Goal: Information Seeking & Learning: Learn about a topic

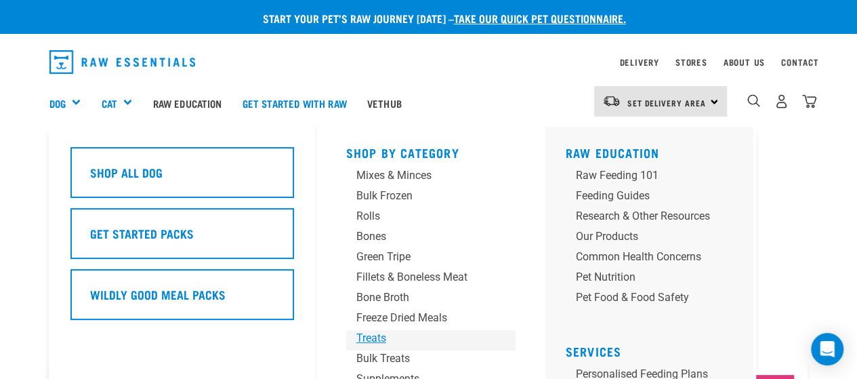
click at [370, 339] on div "Treats" at bounding box center [419, 338] width 127 height 16
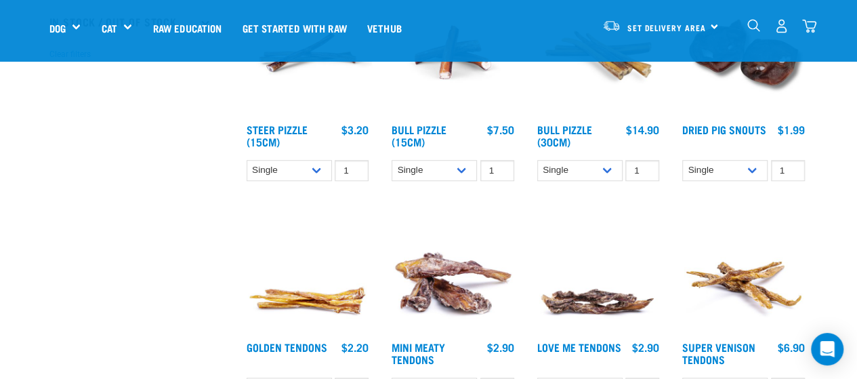
scroll to position [453, 0]
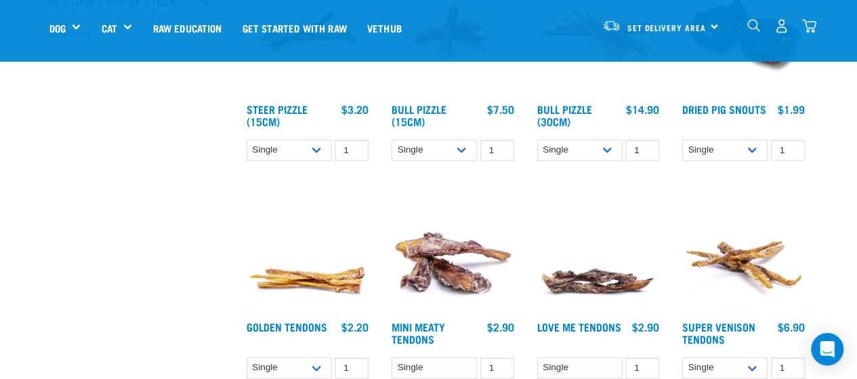
drag, startPoint x: 862, startPoint y: 43, endPoint x: 867, endPoint y: 98, distance: 55.8
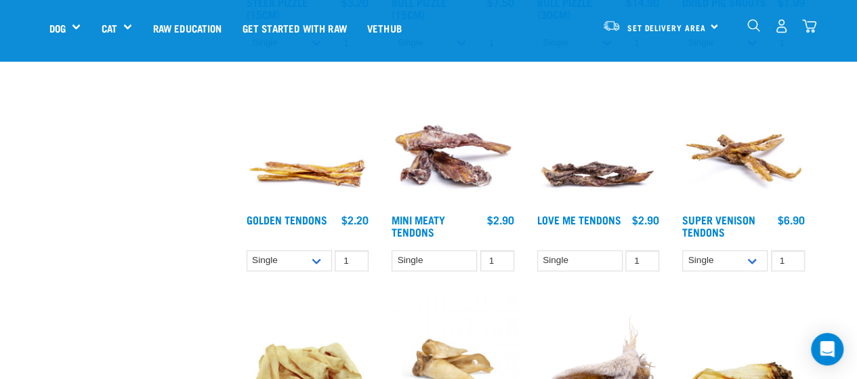
scroll to position [564, 0]
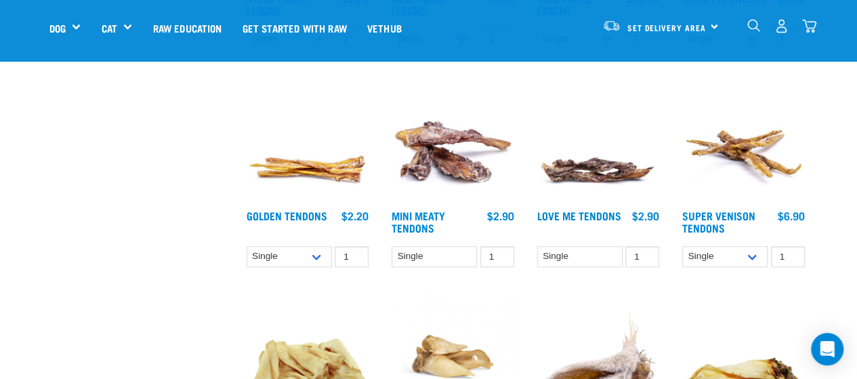
click at [699, 205] on div "Super Venison Tendons 1" at bounding box center [744, 175] width 146 height 218
click at [706, 220] on link "Super Venison Tendons" at bounding box center [718, 221] width 73 height 18
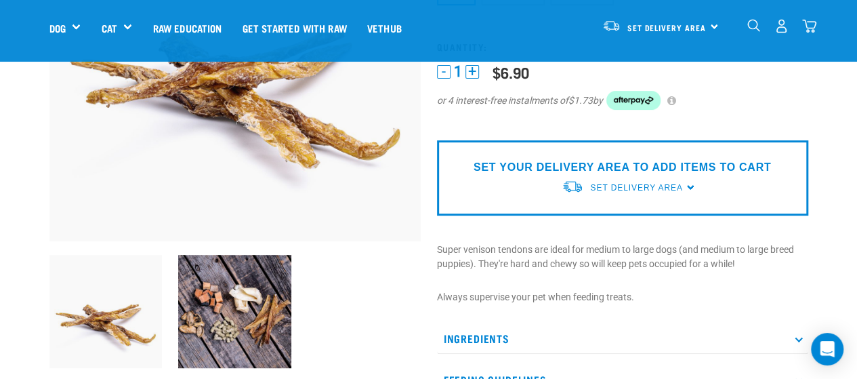
scroll to position [231, 0]
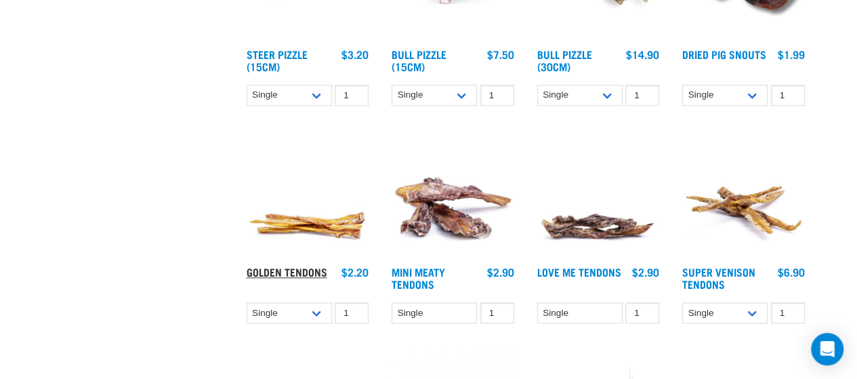
click at [272, 272] on link "Golden Tendons" at bounding box center [287, 271] width 81 height 6
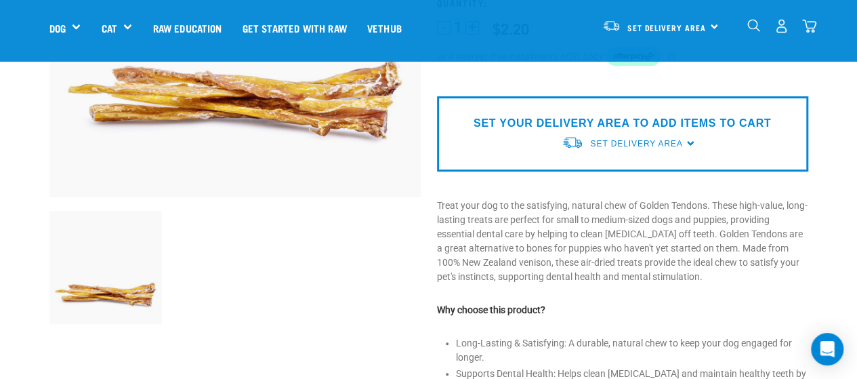
scroll to position [281, 0]
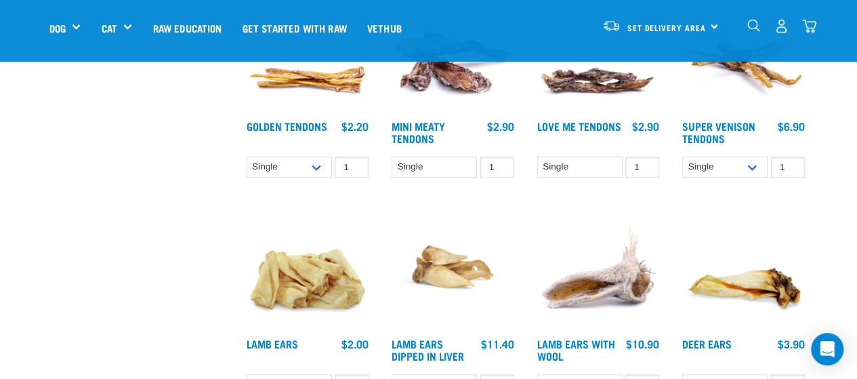
scroll to position [581, 0]
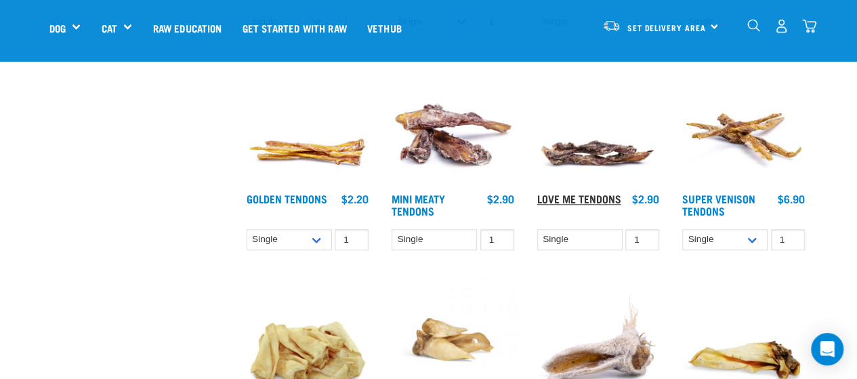
click at [599, 195] on link "Love Me Tendons" at bounding box center [579, 198] width 84 height 6
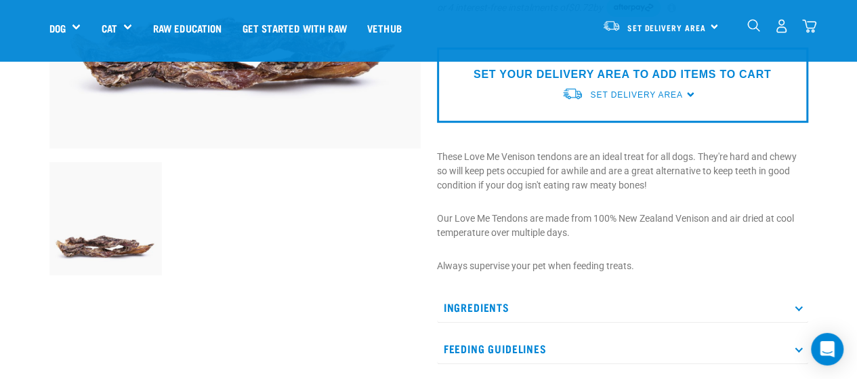
scroll to position [377, 0]
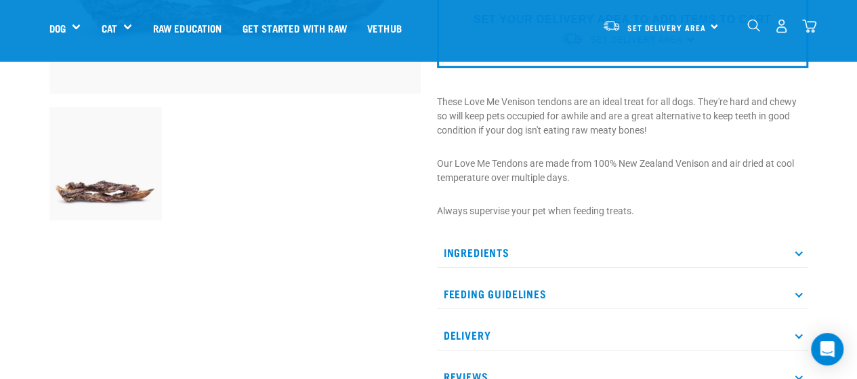
click at [622, 290] on p "Feeding Guidelines" at bounding box center [622, 293] width 371 height 30
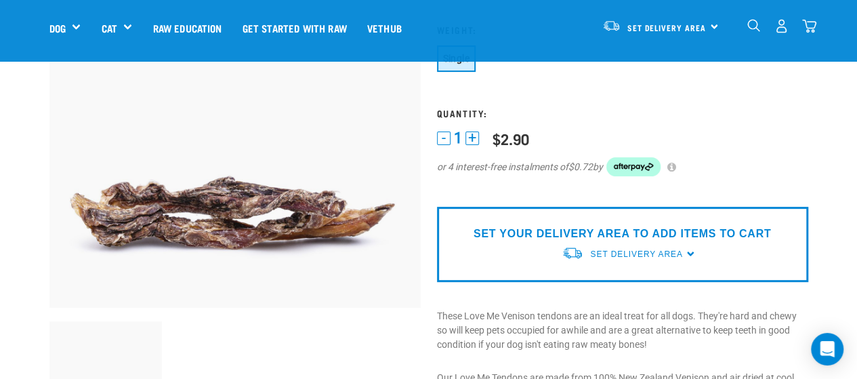
scroll to position [193, 0]
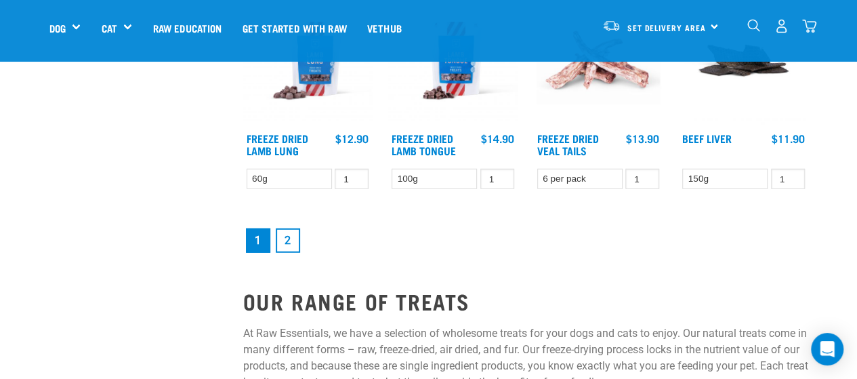
scroll to position [1764, 0]
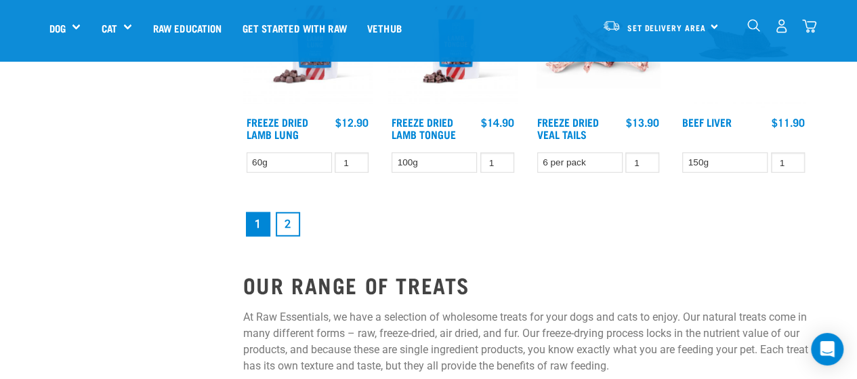
click at [288, 228] on link "2" at bounding box center [288, 224] width 24 height 24
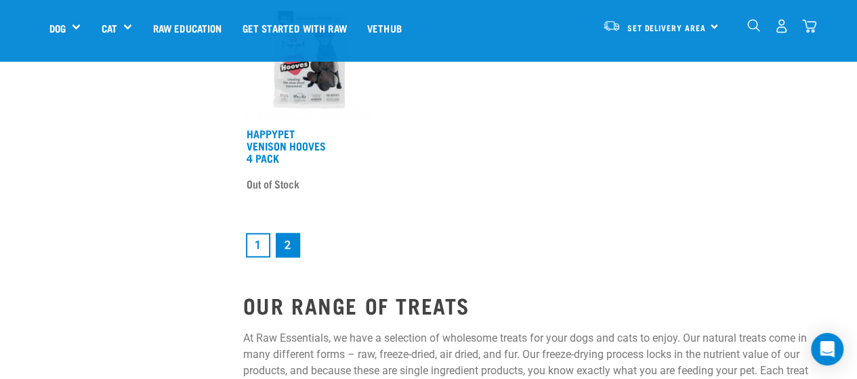
scroll to position [1793, 0]
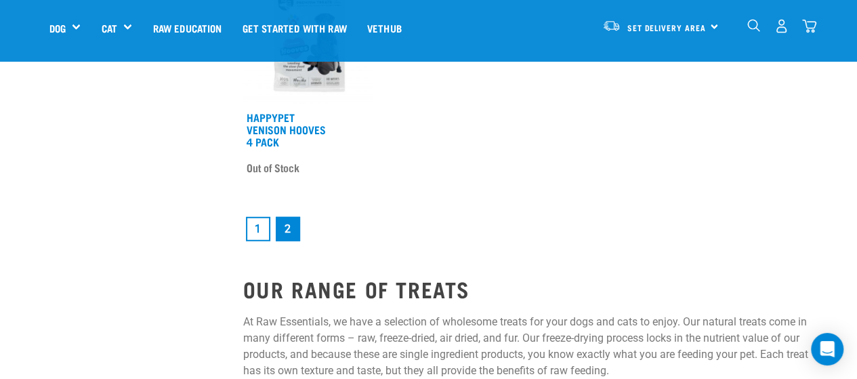
click at [256, 230] on link "1" at bounding box center [258, 229] width 24 height 24
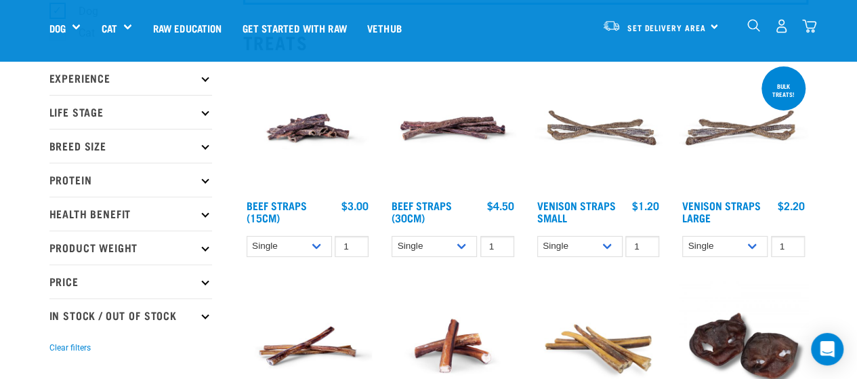
scroll to position [146, 0]
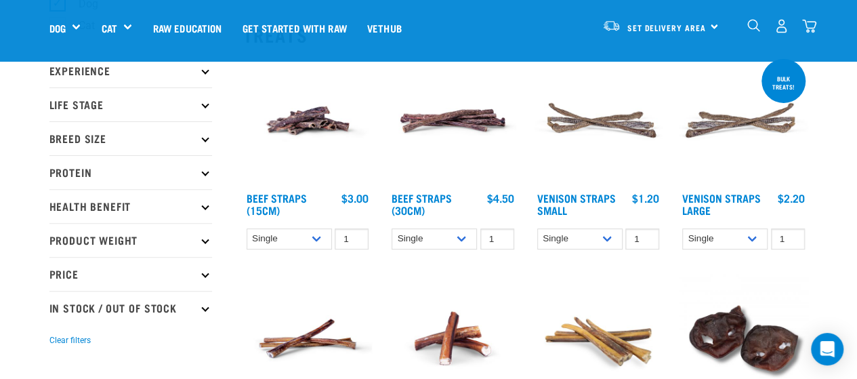
drag, startPoint x: 863, startPoint y: 42, endPoint x: 862, endPoint y: 62, distance: 19.7
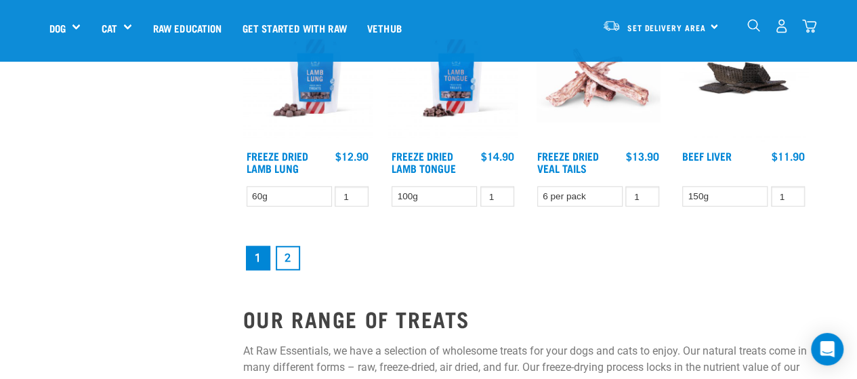
scroll to position [1734, 0]
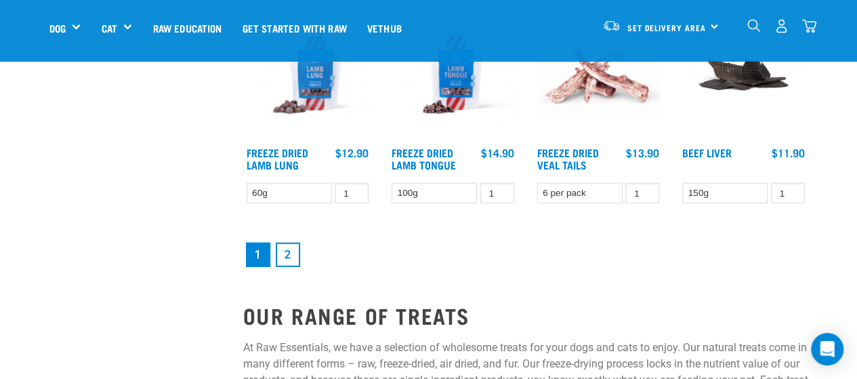
click at [285, 257] on link "2" at bounding box center [288, 255] width 24 height 24
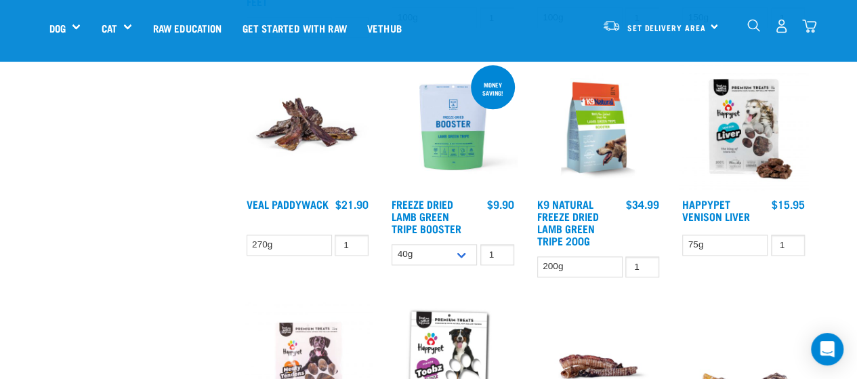
scroll to position [797, 0]
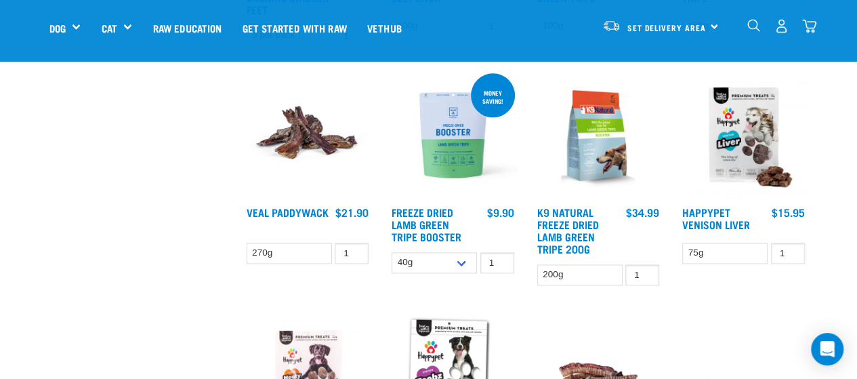
click at [320, 131] on img at bounding box center [307, 134] width 129 height 129
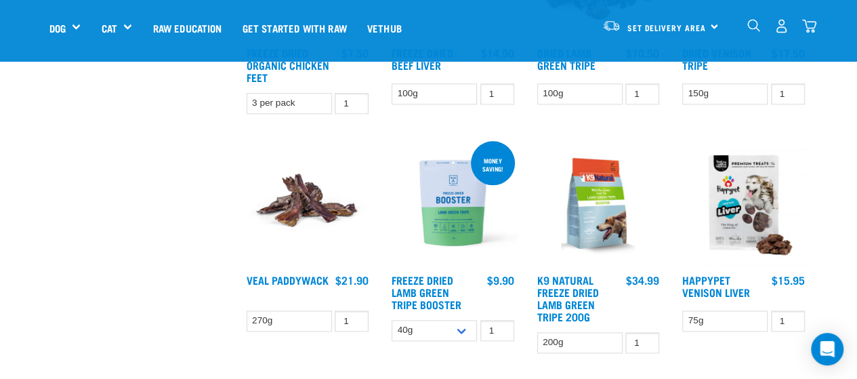
scroll to position [816, 0]
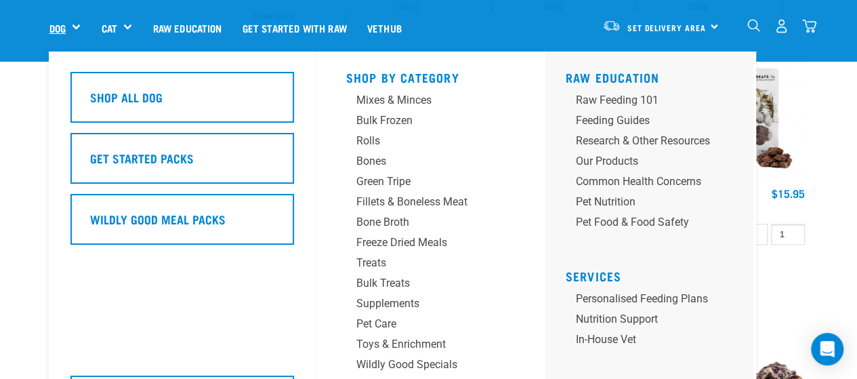
click at [64, 21] on link "Dog" at bounding box center [57, 28] width 16 height 16
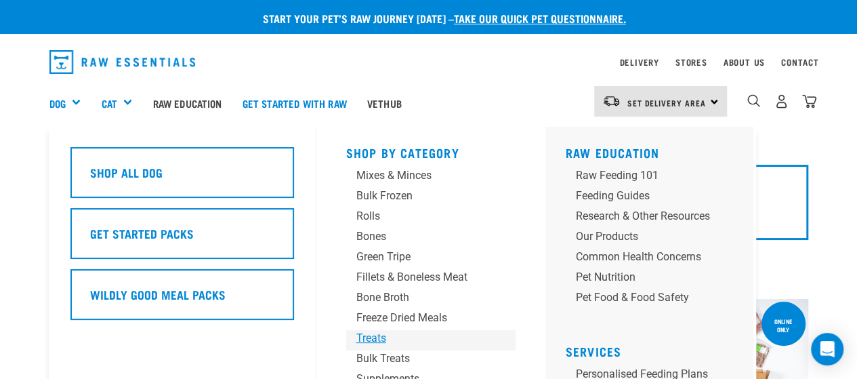
click at [380, 338] on div "Treats" at bounding box center [419, 338] width 127 height 16
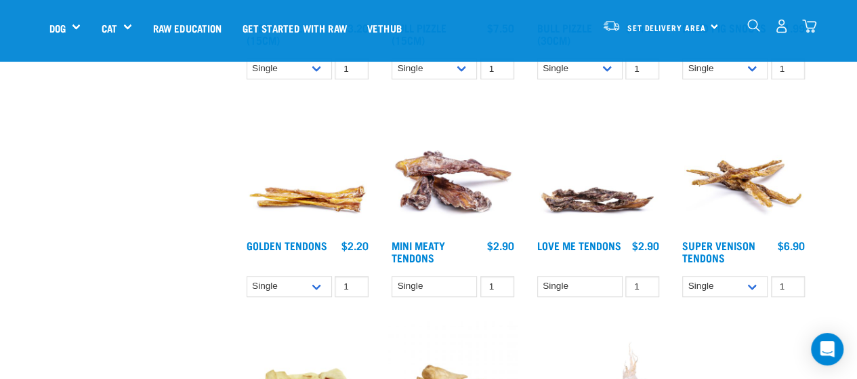
scroll to position [538, 0]
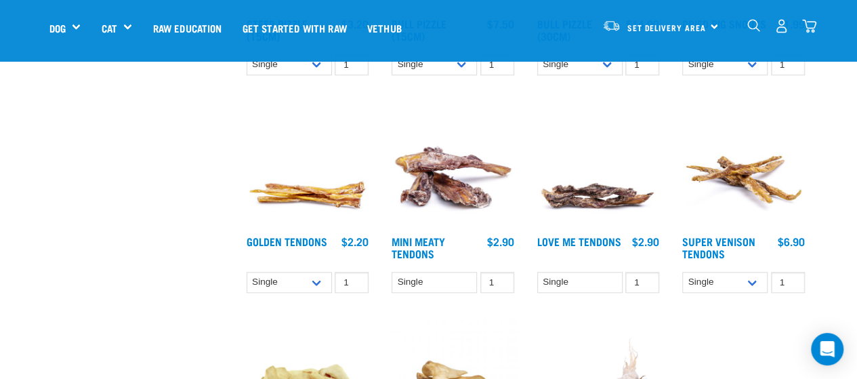
click at [313, 234] on div "Golden Tendons $2.20 $18.90" at bounding box center [307, 249] width 129 height 30
click at [314, 243] on link "Golden Tendons" at bounding box center [287, 241] width 81 height 6
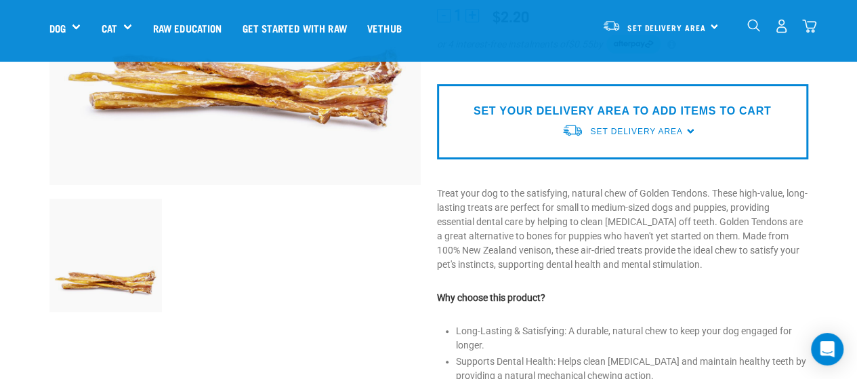
scroll to position [280, 0]
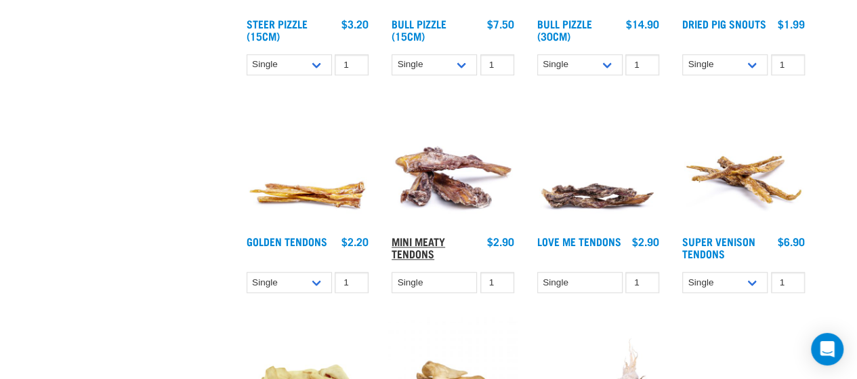
click at [426, 246] on link "Mini Meaty Tendons" at bounding box center [419, 247] width 54 height 18
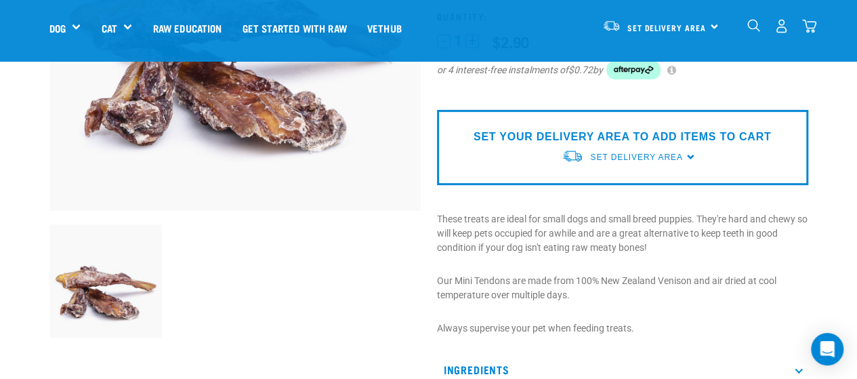
scroll to position [277, 0]
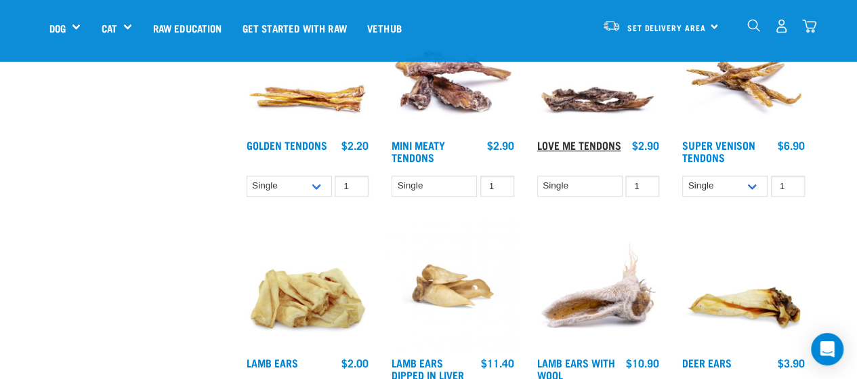
click at [580, 144] on link "Love Me Tendons" at bounding box center [579, 145] width 84 height 6
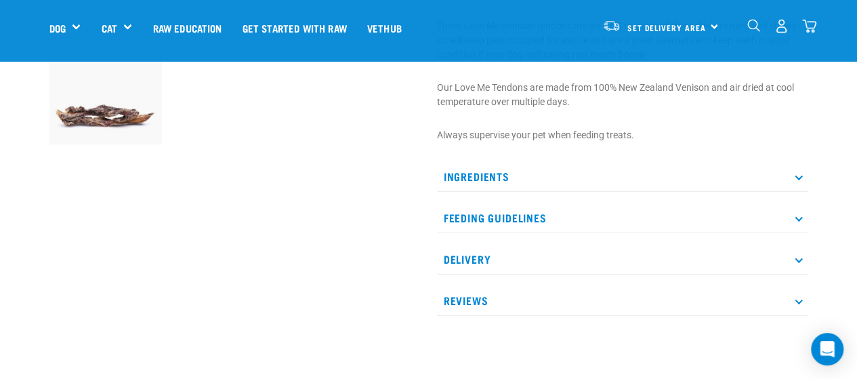
scroll to position [369, 0]
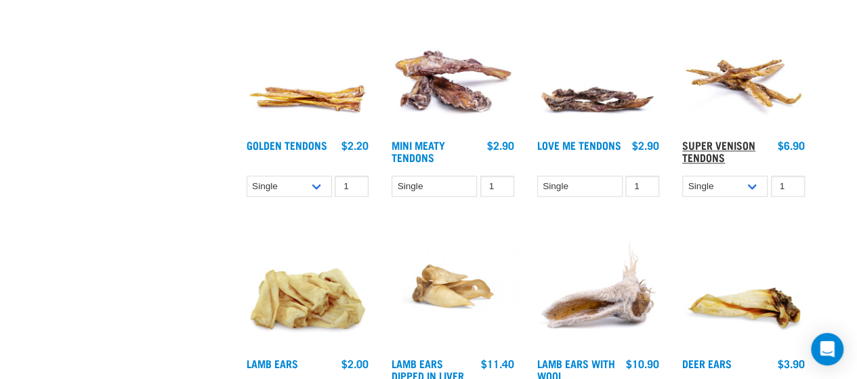
click at [728, 144] on link "Super Venison Tendons" at bounding box center [718, 151] width 73 height 18
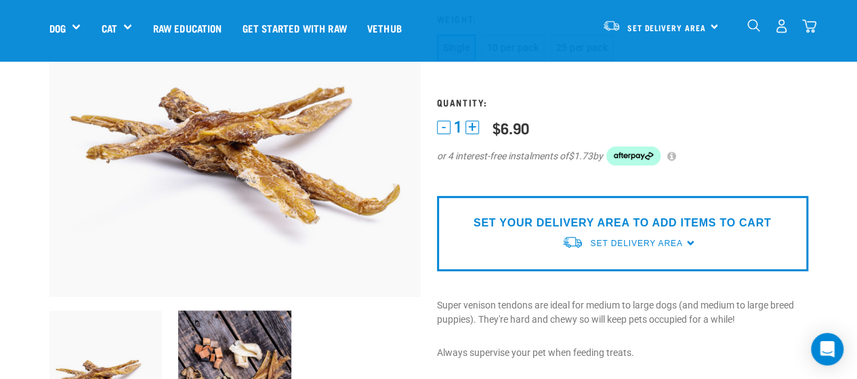
scroll to position [331, 0]
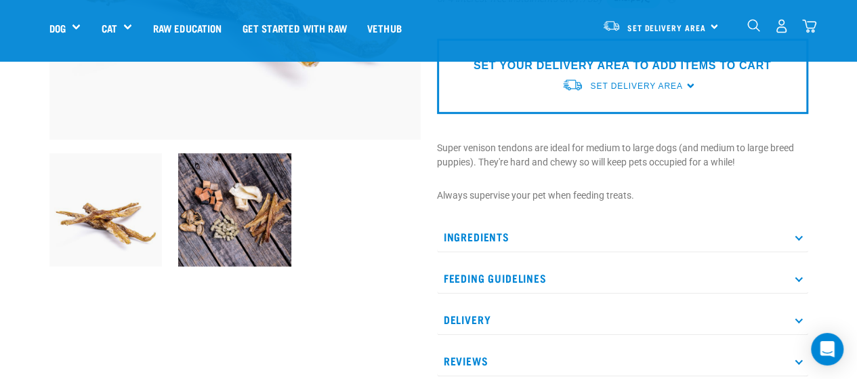
drag, startPoint x: 867, startPoint y: 72, endPoint x: 865, endPoint y: 126, distance: 54.2
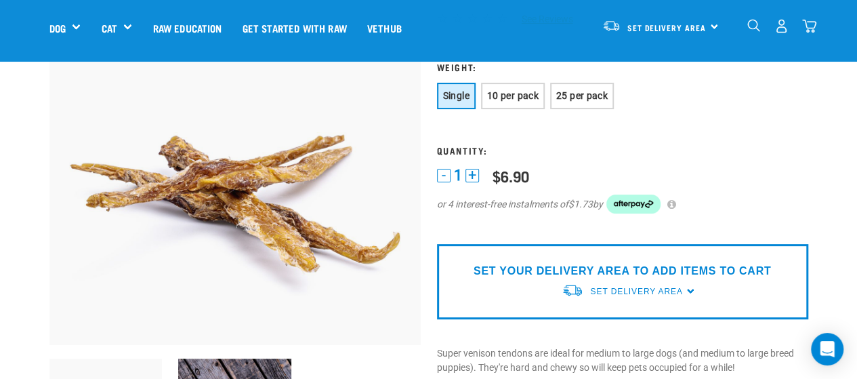
scroll to position [23, 0]
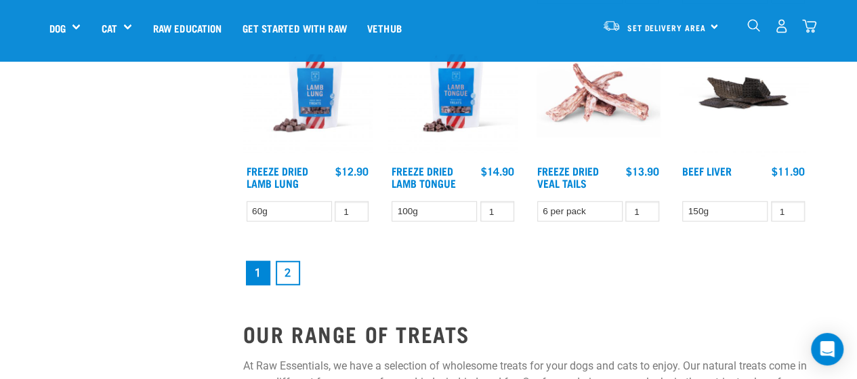
scroll to position [1728, 0]
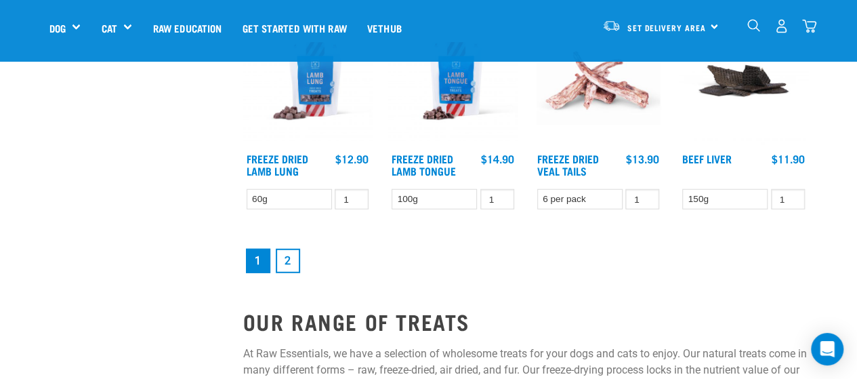
click at [291, 259] on link "2" at bounding box center [288, 261] width 24 height 24
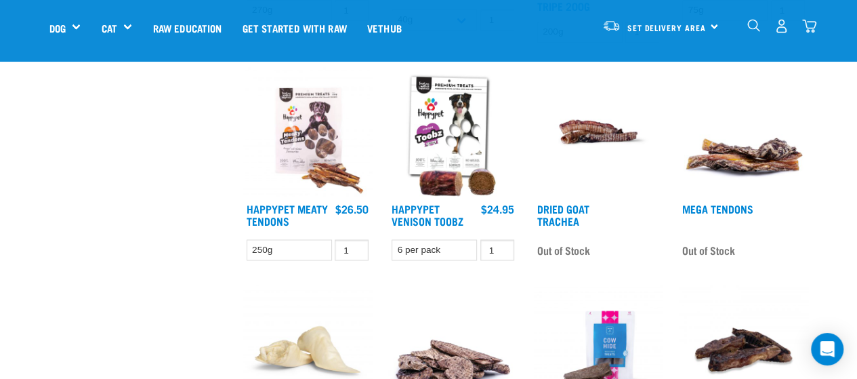
scroll to position [1051, 0]
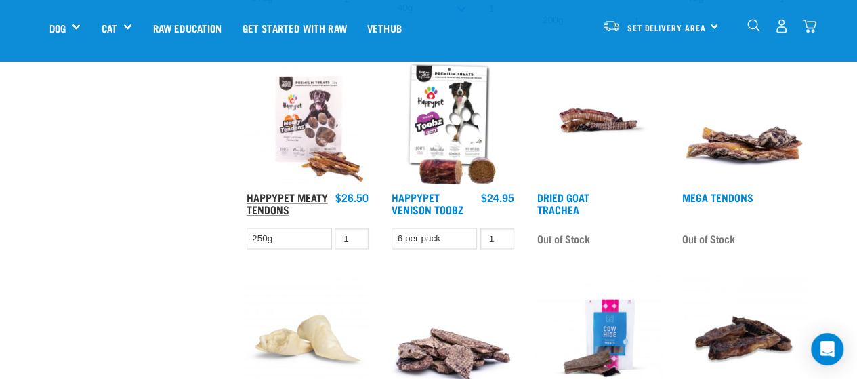
click at [269, 199] on link "Happypet Meaty Tendons" at bounding box center [287, 203] width 81 height 18
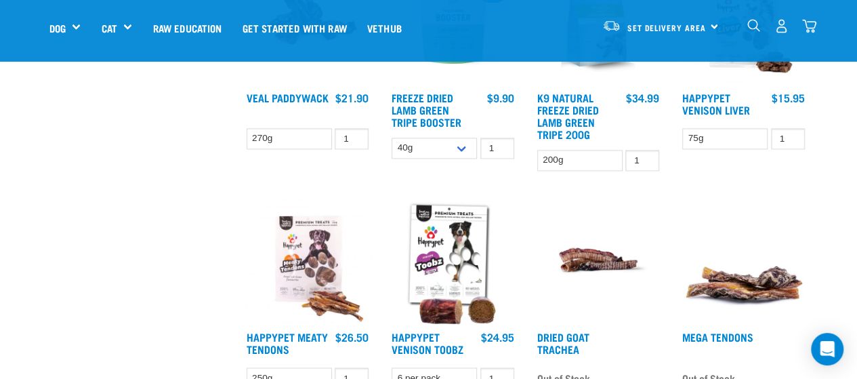
scroll to position [607, 0]
